Goal: Complete application form: Complete application form

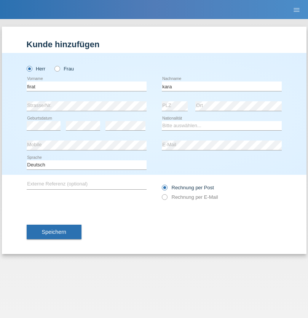
type input "kara"
select select "CH"
radio input "true"
click at [86, 86] on input "text" at bounding box center [87, 86] width 120 height 10
type input "Berkan"
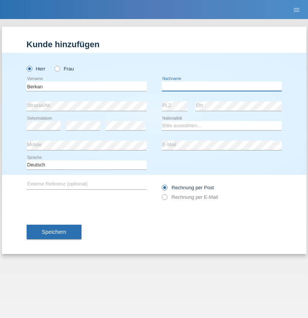
click at [221, 86] on input "text" at bounding box center [222, 86] width 120 height 10
type input "Koyun"
select select "TR"
select select "C"
select select "31"
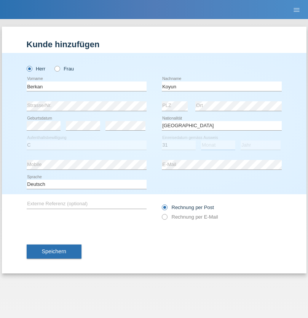
select select "01"
select select "2007"
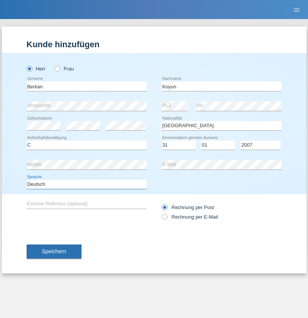
select select "en"
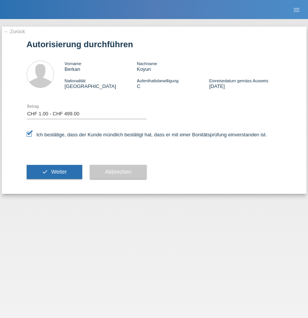
select select "1"
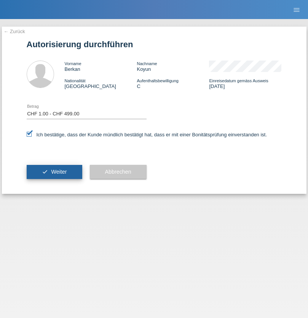
click at [54, 172] on span "Weiter" at bounding box center [59, 172] width 16 height 6
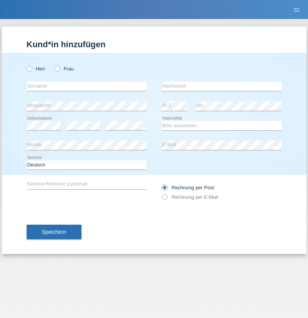
radio input "true"
click at [86, 86] on input "text" at bounding box center [87, 86] width 120 height 10
type input "Sasha"
click at [221, 86] on input "text" at bounding box center [222, 86] width 120 height 10
type input "Bannier"
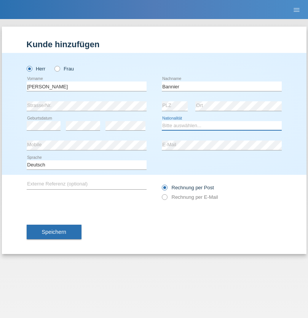
select select "CH"
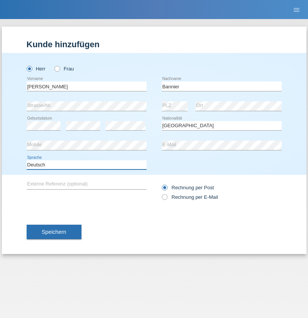
select select "en"
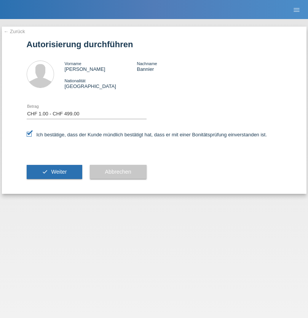
select select "1"
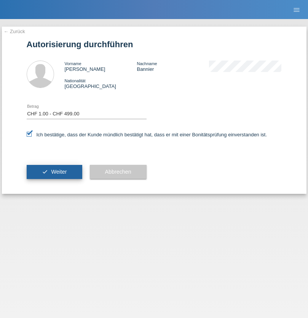
click at [54, 172] on span "Weiter" at bounding box center [59, 172] width 16 height 6
